Goal: Complete application form

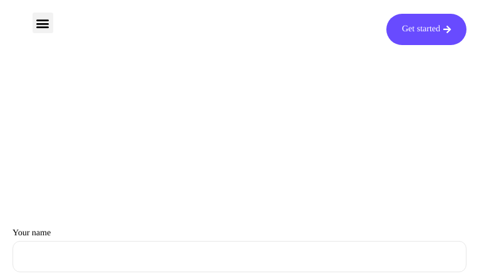
type input "oGGFWjDzOfjEv"
type input "badekitub98@gmail.com"
type input "VlIaeMnqxOe"
type input "ueNJzUFjlSvJ"
type input "[EMAIL_ADDRESS][DOMAIN_NAME]"
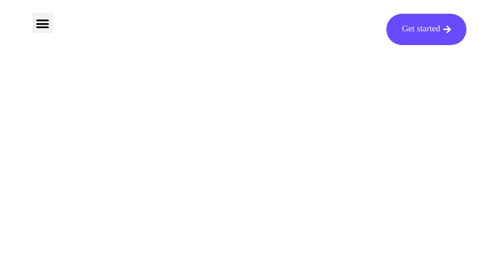
type input "voBnJAZqMF"
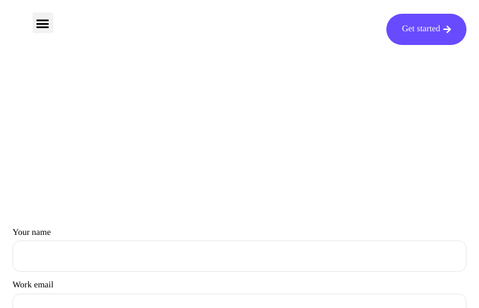
type input "ZnDsIiMHna"
type input "[EMAIL_ADDRESS][DOMAIN_NAME]"
type input "JINVIMlGZygtyCY"
type input "geqQXwNTNb"
type input "[EMAIL_ADDRESS][DOMAIN_NAME]"
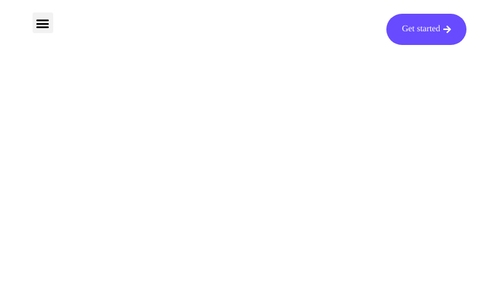
type input "ivCAhAIPj"
